Goal: Transaction & Acquisition: Purchase product/service

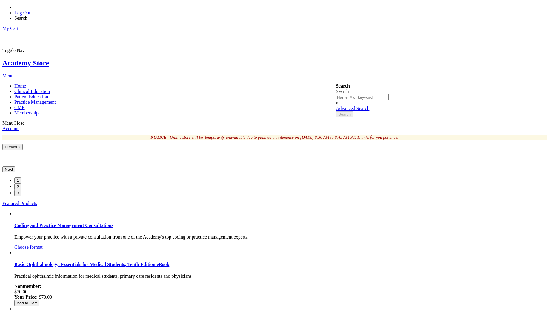
type input "vetri"
click at [30, 10] on link "Log Out" at bounding box center [22, 12] width 16 height 5
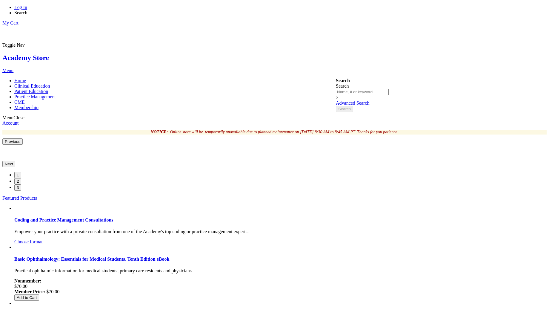
type input "vetri"
click at [27, 8] on link "Log In" at bounding box center [20, 7] width 13 height 5
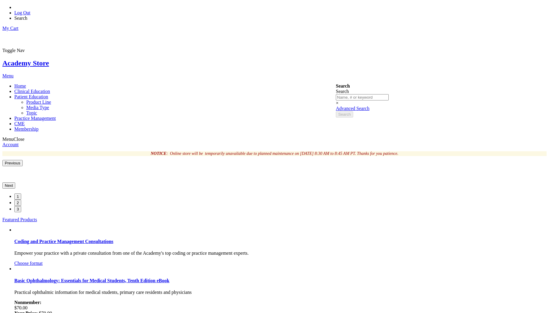
type input "vetri"
click at [48, 94] on span "Patient Education" at bounding box center [31, 96] width 34 height 5
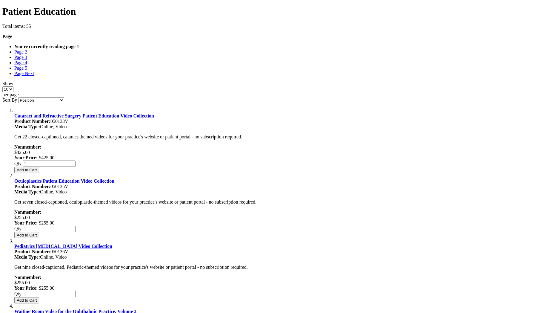
scroll to position [484, 0]
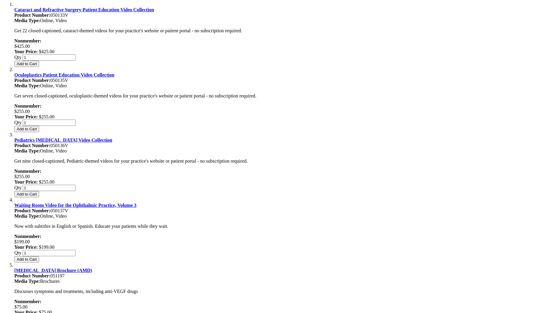
type input "vetri"
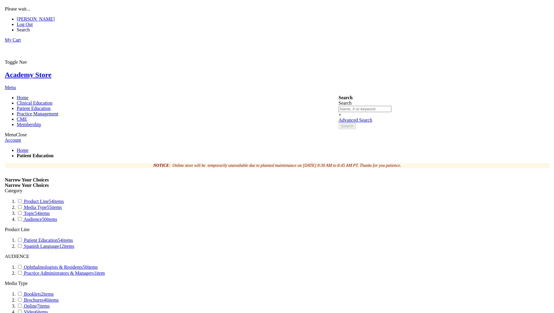
scroll to position [0, 0]
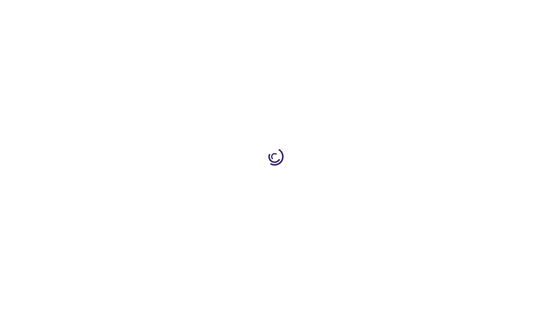
select select "US"
select select "47"
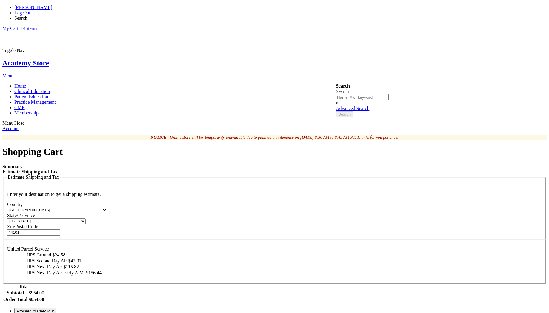
type input "vetri"
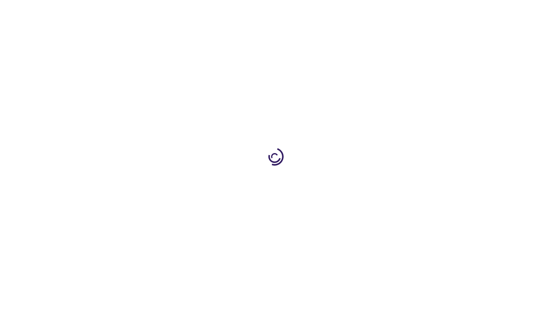
select select "US"
select select "47"
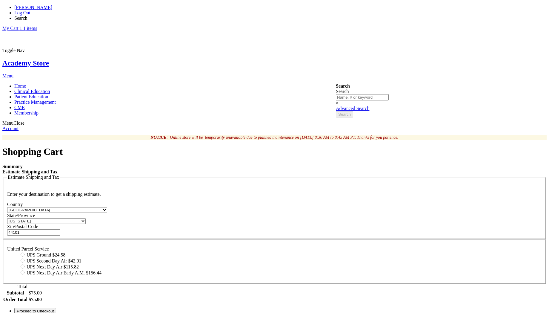
type input "vetri"
click at [30, 10] on link "Log Out" at bounding box center [22, 12] width 16 height 5
